Goal: Task Accomplishment & Management: Use online tool/utility

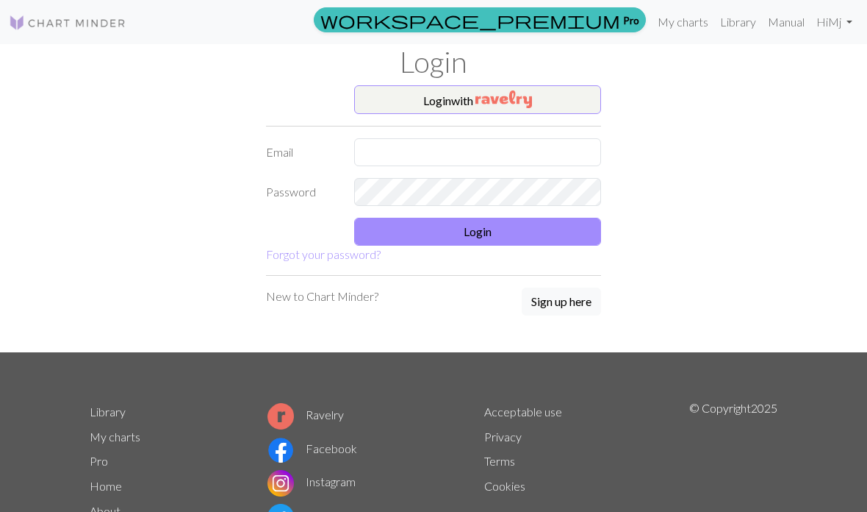
click at [447, 154] on input "text" at bounding box center [477, 152] width 247 height 28
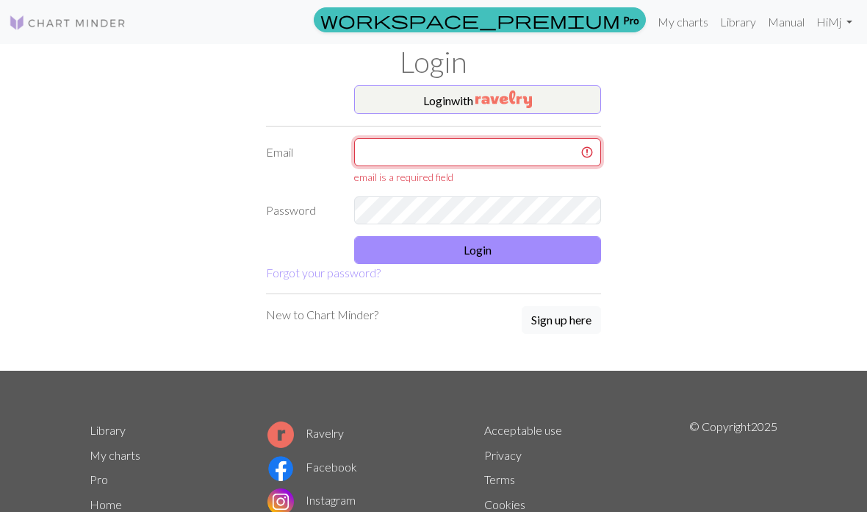
type input "[EMAIL_ADDRESS][DOMAIN_NAME]"
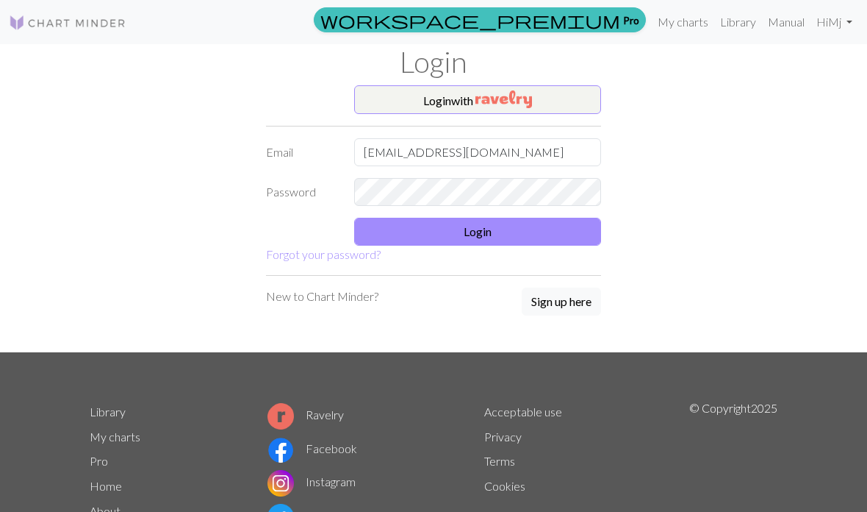
click at [524, 230] on button "Login" at bounding box center [477, 232] width 247 height 28
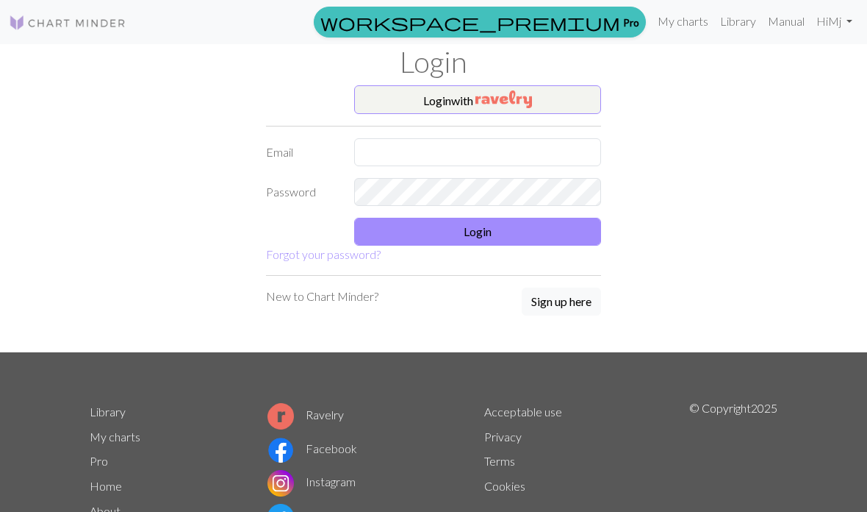
click at [679, 20] on link "My charts" at bounding box center [683, 21] width 62 height 29
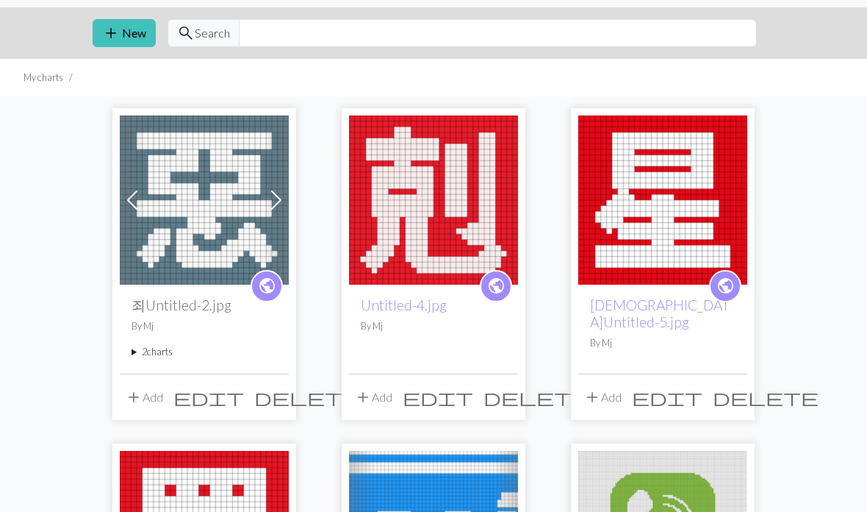
scroll to position [40, 0]
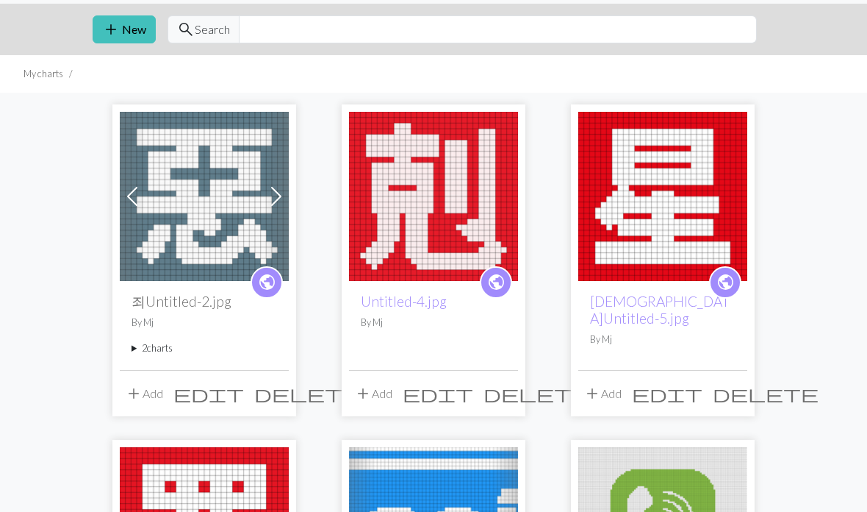
click at [398, 255] on img at bounding box center [433, 196] width 169 height 169
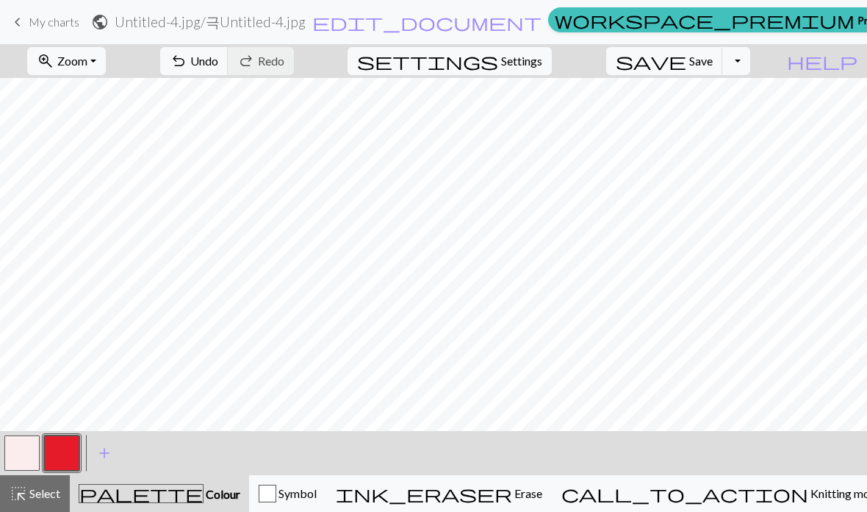
click at [218, 57] on span "Undo" at bounding box center [204, 61] width 28 height 14
click at [808, 487] on span "Knitting mode" at bounding box center [845, 493] width 74 height 14
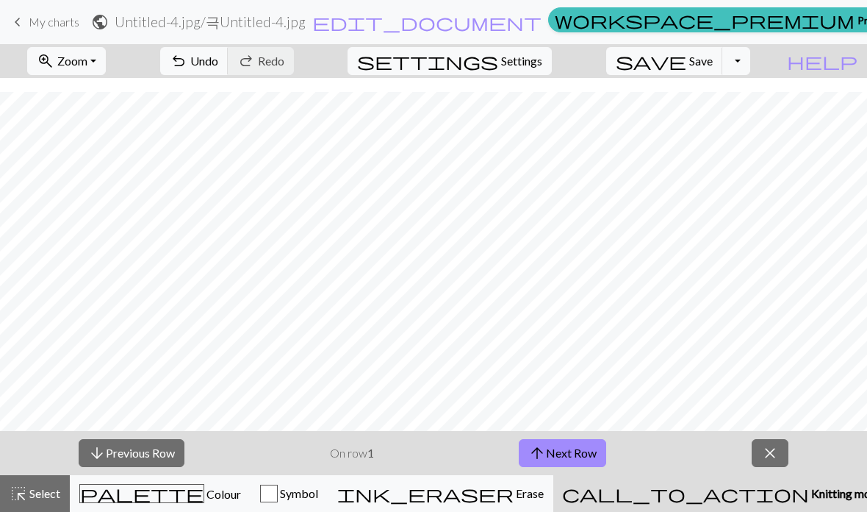
scroll to position [470, 0]
click at [549, 445] on button "arrow_upward Next Row" at bounding box center [562, 453] width 87 height 28
click at [559, 441] on button "arrow_upward Next Row" at bounding box center [562, 453] width 87 height 28
click at [562, 457] on button "arrow_upward Next Row" at bounding box center [562, 453] width 87 height 28
click at [140, 448] on button "arrow_downward Previous Row" at bounding box center [132, 453] width 106 height 28
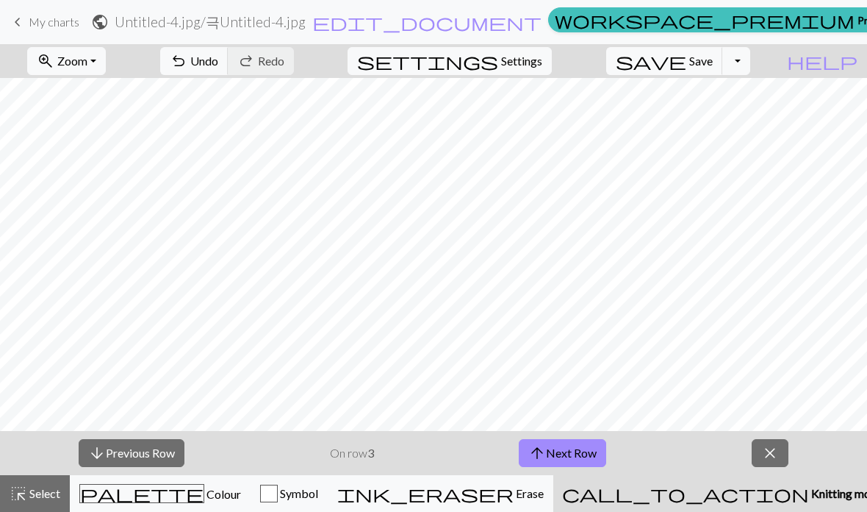
click at [573, 459] on button "arrow_upward Next Row" at bounding box center [562, 453] width 87 height 28
click at [559, 443] on button "arrow_upward Next Row" at bounding box center [562, 453] width 87 height 28
click at [553, 448] on button "arrow_upward Next Row" at bounding box center [562, 453] width 87 height 28
click at [562, 447] on button "arrow_upward Next Row" at bounding box center [562, 453] width 87 height 28
click at [557, 456] on button "arrow_upward Next Row" at bounding box center [562, 453] width 87 height 28
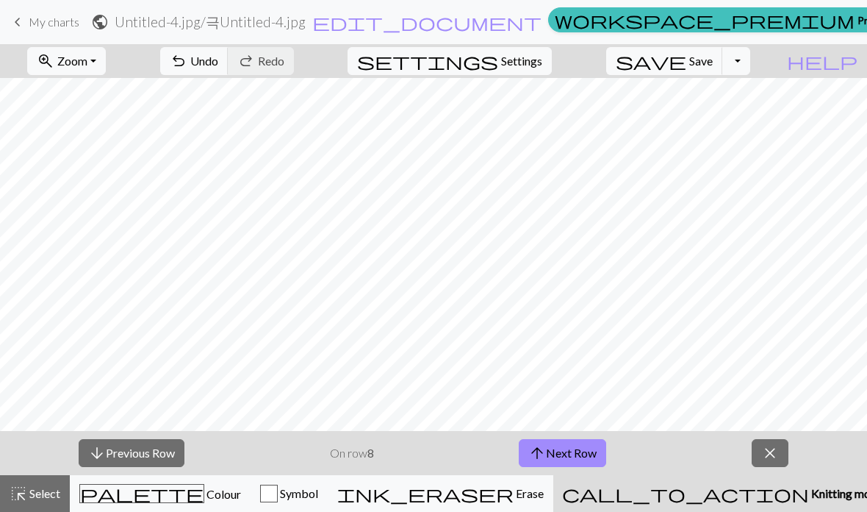
click at [565, 450] on button "arrow_upward Next Row" at bounding box center [562, 453] width 87 height 28
click at [573, 445] on button "arrow_upward Next Row" at bounding box center [562, 453] width 87 height 28
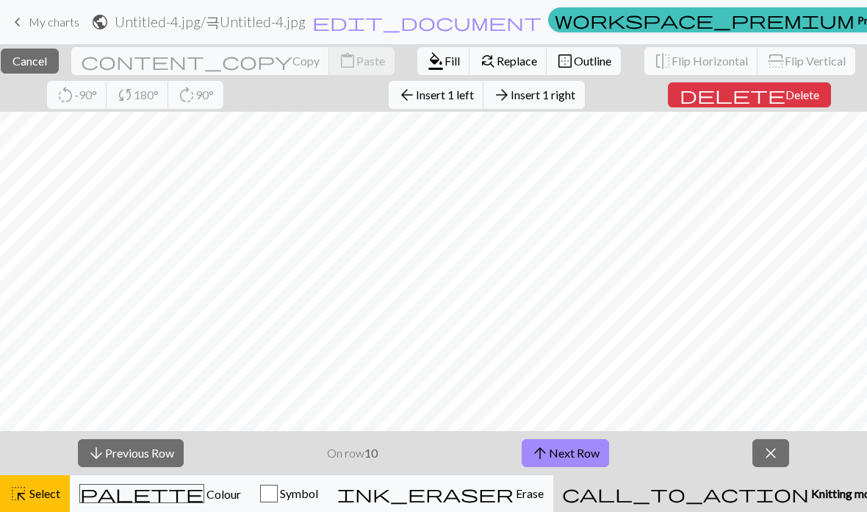
scroll to position [470, 0]
click at [586, 453] on button "arrow_upward Next Row" at bounding box center [565, 453] width 87 height 28
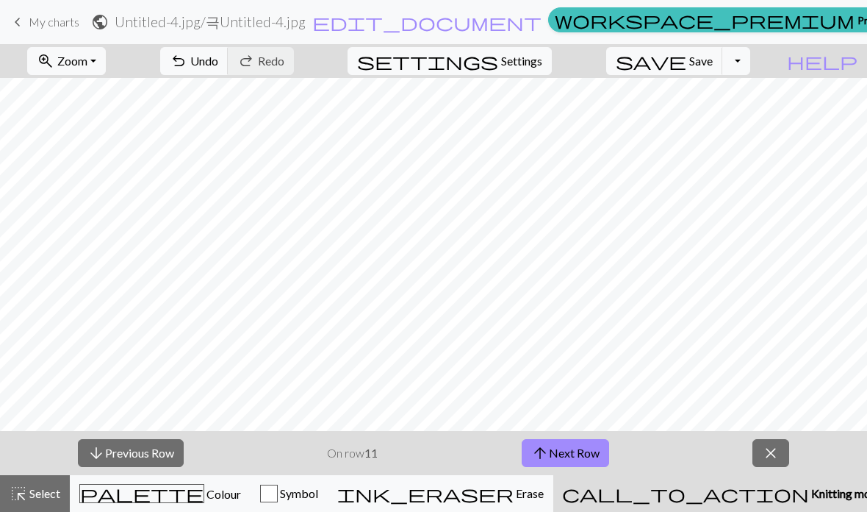
click at [154, 449] on button "arrow_downward Previous Row" at bounding box center [131, 453] width 106 height 28
click at [554, 454] on button "arrow_upward Next Row" at bounding box center [565, 453] width 87 height 28
click at [544, 443] on span "arrow_upward" at bounding box center [540, 452] width 18 height 21
click at [570, 444] on button "arrow_upward Next Row" at bounding box center [565, 453] width 87 height 28
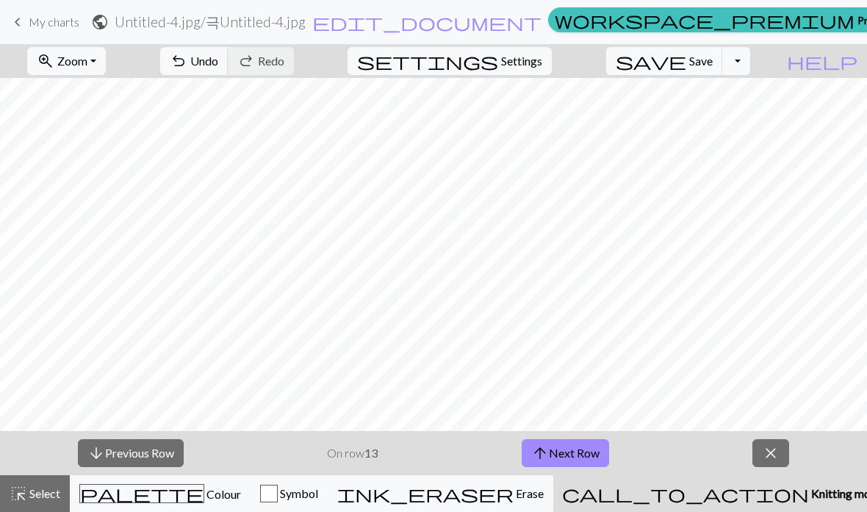
click at [574, 452] on button "arrow_upward Next Row" at bounding box center [565, 453] width 87 height 28
click at [549, 464] on button "arrow_upward Next Row" at bounding box center [565, 453] width 87 height 28
click at [558, 447] on button "arrow_upward Next Row" at bounding box center [565, 453] width 87 height 28
